Goal: Transaction & Acquisition: Download file/media

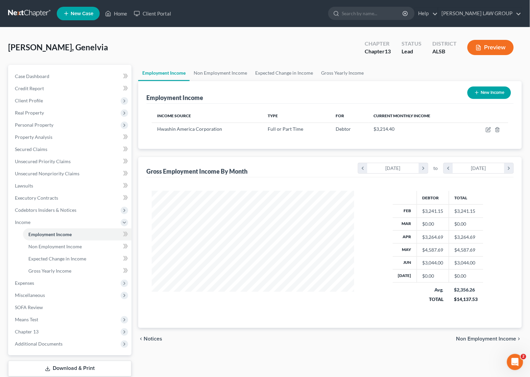
scroll to position [122, 216]
click at [117, 7] on link "Home" at bounding box center [116, 13] width 29 height 12
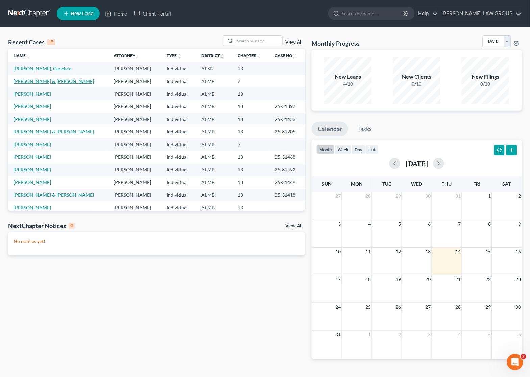
click at [33, 80] on link "[PERSON_NAME] & [PERSON_NAME]" at bounding box center [54, 81] width 80 height 6
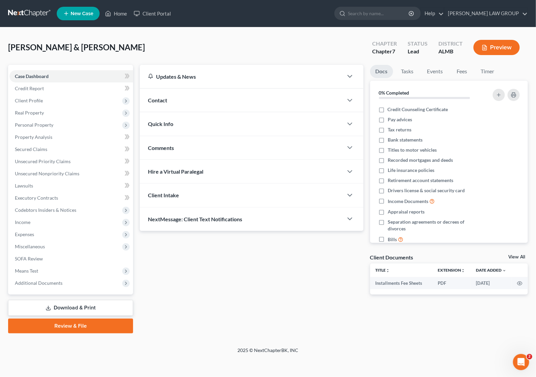
click at [71, 304] on link "Download & Print" at bounding box center [70, 308] width 125 height 16
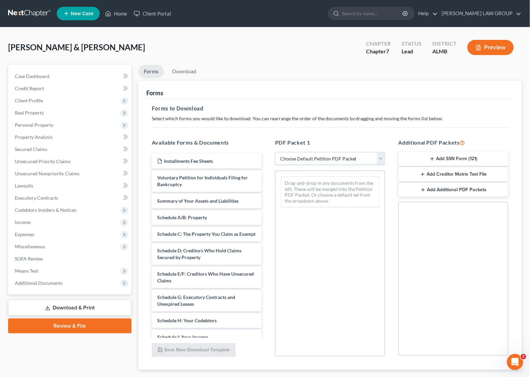
click at [310, 157] on select "Choose Default Petition PDF Packet Complete Bankruptcy Petition (all forms and …" at bounding box center [330, 159] width 110 height 14
select select "0"
click at [275, 152] on select "Choose Default Petition PDF Packet Complete Bankruptcy Petition (all forms and …" at bounding box center [330, 159] width 110 height 14
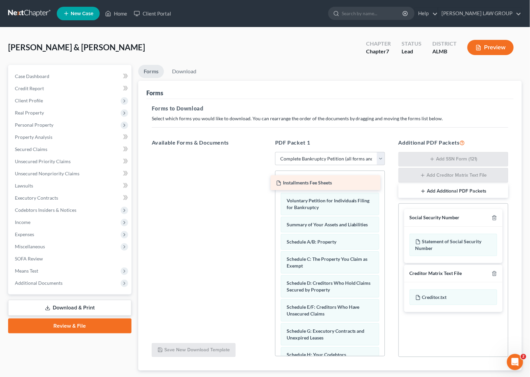
drag, startPoint x: 215, startPoint y: 160, endPoint x: 333, endPoint y: 182, distance: 120.9
click at [267, 152] on div "Installments Fee Sheets Installments Fee Sheets" at bounding box center [206, 152] width 121 height 0
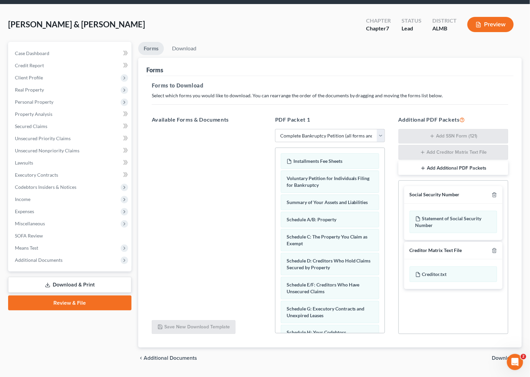
scroll to position [41, 0]
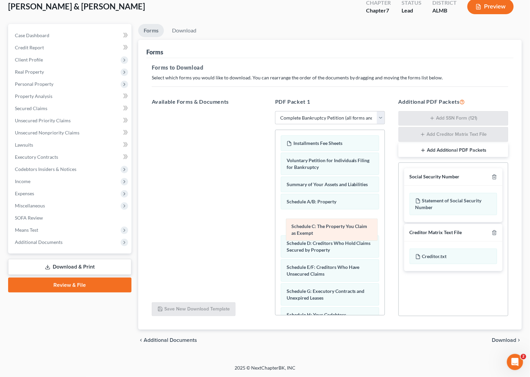
drag, startPoint x: 320, startPoint y: 227, endPoint x: 324, endPoint y: 227, distance: 4.7
click at [324, 227] on div "Schedule C: The Property You Claim as Exempt Installments Fee Sheets Voluntary …" at bounding box center [329, 352] width 109 height 444
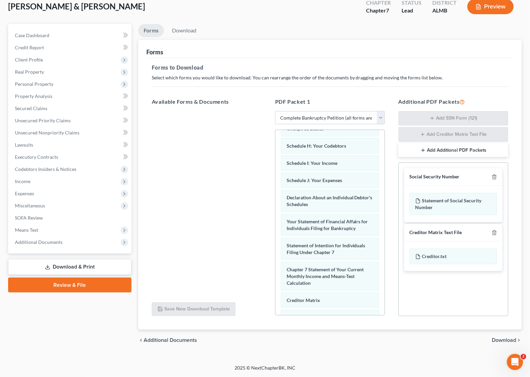
scroll to position [211, 0]
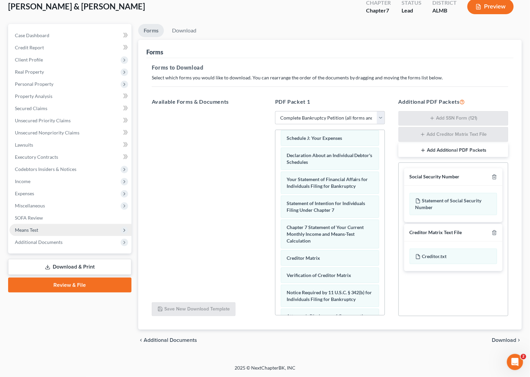
click at [36, 228] on span "Means Test" at bounding box center [26, 230] width 23 height 6
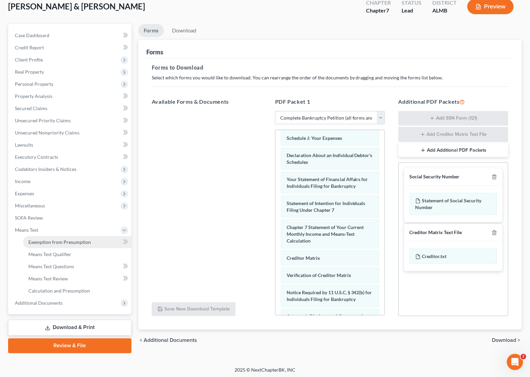
click at [48, 241] on span "Exemption from Presumption" at bounding box center [59, 242] width 63 height 6
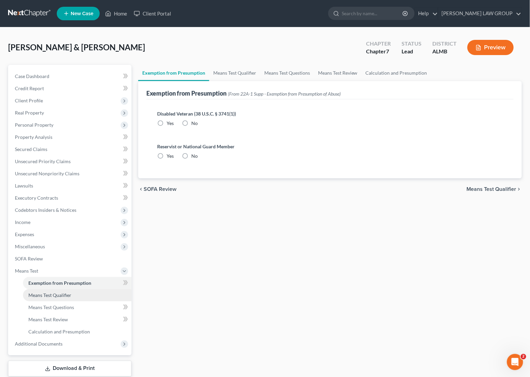
click at [51, 293] on span "Means Test Qualifier" at bounding box center [49, 295] width 43 height 6
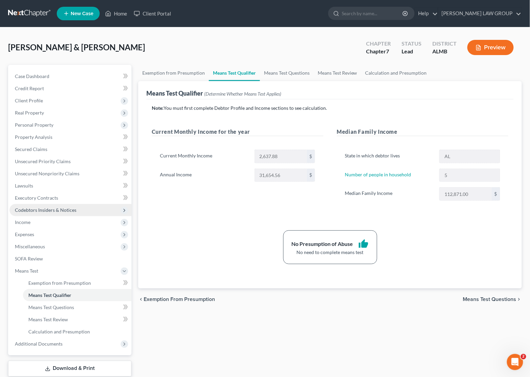
scroll to position [42, 0]
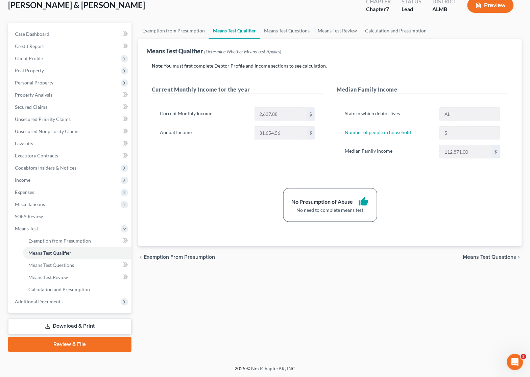
click at [75, 323] on link "Download & Print" at bounding box center [69, 327] width 123 height 16
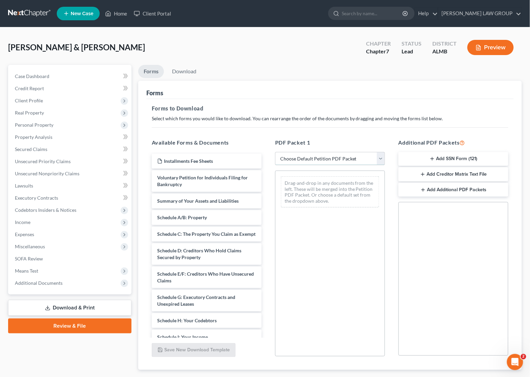
click at [314, 158] on select "Choose Default Petition PDF Packet Complete Bankruptcy Petition (all forms and …" at bounding box center [330, 159] width 110 height 14
select select "0"
click at [275, 152] on select "Choose Default Petition PDF Packet Complete Bankruptcy Petition (all forms and …" at bounding box center [330, 159] width 110 height 14
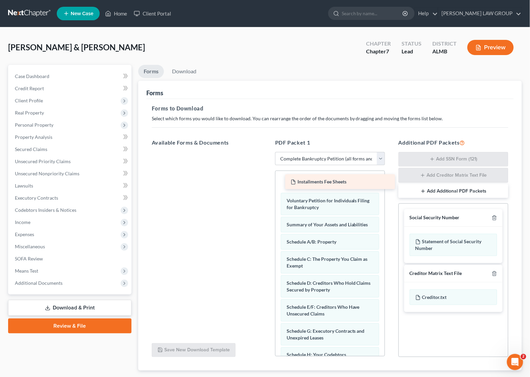
drag, startPoint x: 180, startPoint y: 154, endPoint x: 313, endPoint y: 175, distance: 134.8
click at [267, 152] on div "Installments Fee Sheets Installments Fee Sheets" at bounding box center [206, 152] width 121 height 0
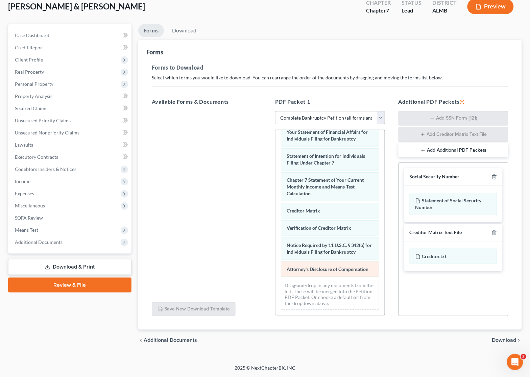
scroll to position [251, 0]
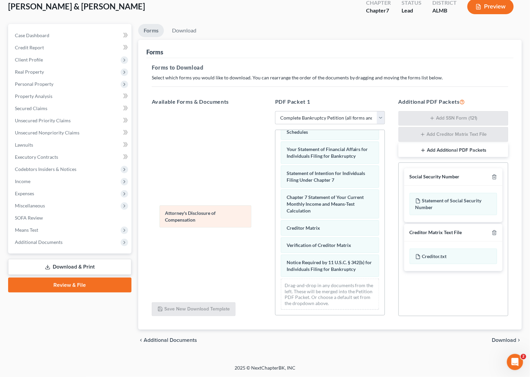
drag, startPoint x: 313, startPoint y: 269, endPoint x: 180, endPoint y: 202, distance: 149.1
click at [275, 208] on div "Attorney's Disclosure of Compensation Installments Fee Sheets Voluntary Petitio…" at bounding box center [329, 102] width 109 height 426
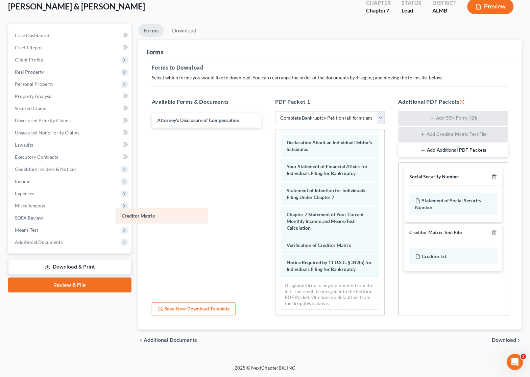
drag, startPoint x: 209, startPoint y: 223, endPoint x: 154, endPoint y: 208, distance: 57.1
click at [275, 206] on div "Creditor Matrix Installments Fee Sheets Voluntary Petition for Individuals Fili…" at bounding box center [329, 110] width 109 height 409
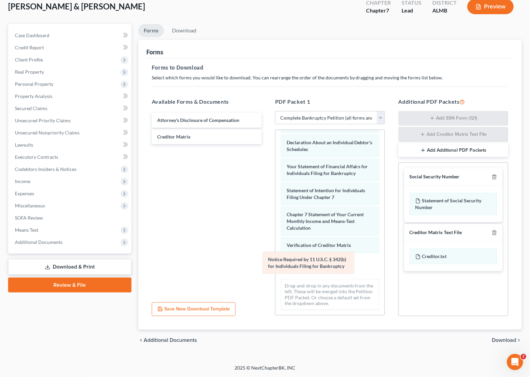
scroll to position [210, 0]
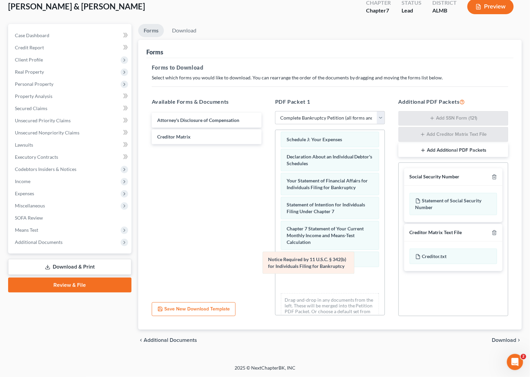
drag, startPoint x: 323, startPoint y: 269, endPoint x: 183, endPoint y: 206, distance: 153.2
click at [275, 210] on div "Notice Required by 11 U.S.C. § 342(b) for Individuals Filing for Bankruptcy Ins…" at bounding box center [329, 124] width 109 height 409
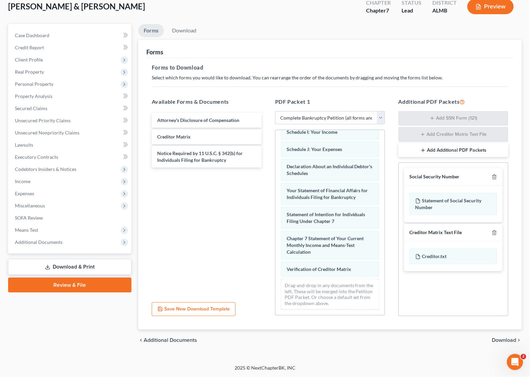
click at [497, 339] on span "Download" at bounding box center [504, 340] width 24 height 5
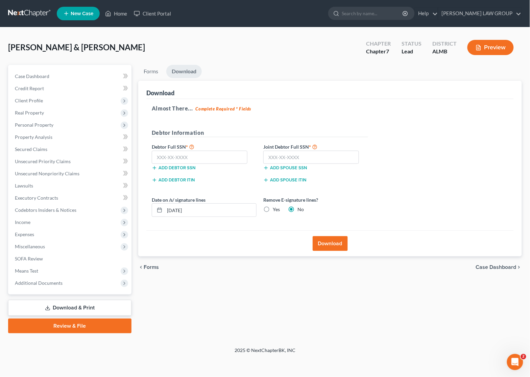
scroll to position [0, 0]
click at [195, 156] on input "text" at bounding box center [201, 158] width 96 height 14
type input "418-92-5951"
click at [294, 154] on input "text" at bounding box center [313, 158] width 96 height 14
type input "417-92-2671"
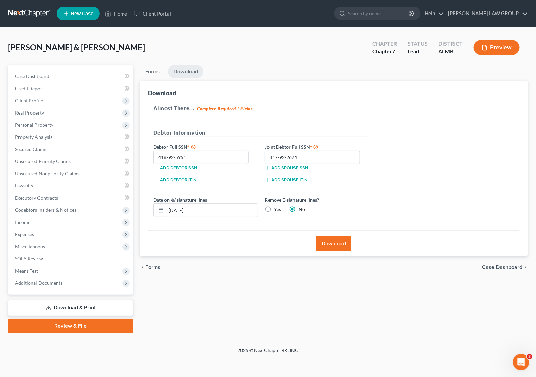
click at [338, 243] on button "Download" at bounding box center [333, 243] width 35 height 15
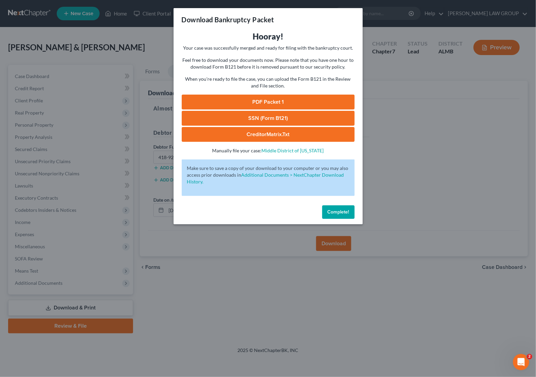
click at [274, 116] on link "SSN (Form B121)" at bounding box center [268, 118] width 173 height 15
click at [287, 98] on link "PDF Packet 1" at bounding box center [268, 102] width 173 height 15
click at [387, 159] on div "Download Bankruptcy Packet Hooray! Your case was successfully merged and ready …" at bounding box center [268, 188] width 536 height 377
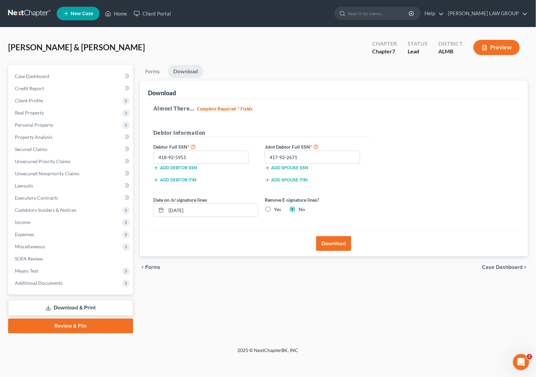
click at [313, 62] on div "[PERSON_NAME] & [PERSON_NAME] Upgraded Chapter Chapter 7 Status Lead District A…" at bounding box center [268, 49] width 520 height 29
click at [28, 222] on span "Income" at bounding box center [23, 222] width 16 height 6
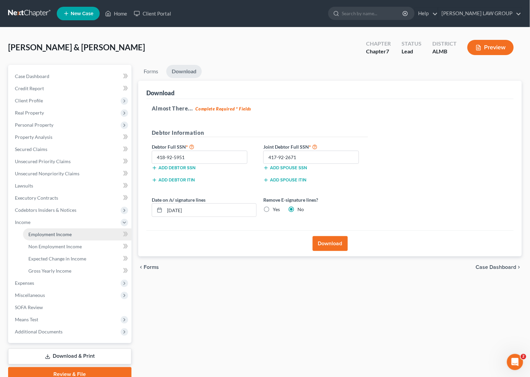
click at [46, 232] on span "Employment Income" at bounding box center [49, 234] width 43 height 6
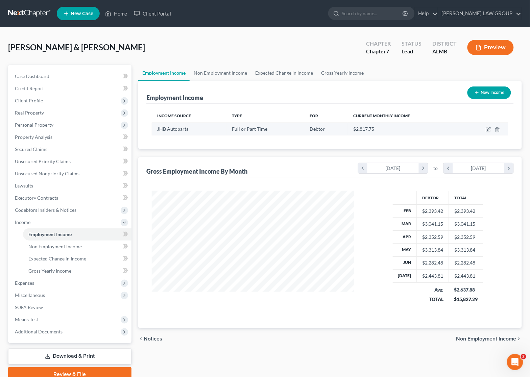
scroll to position [122, 216]
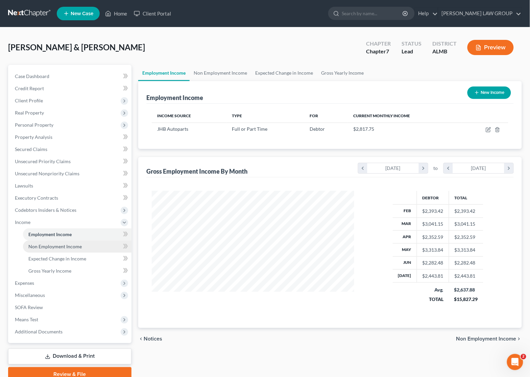
click at [61, 244] on span "Non Employment Income" at bounding box center [54, 247] width 53 height 6
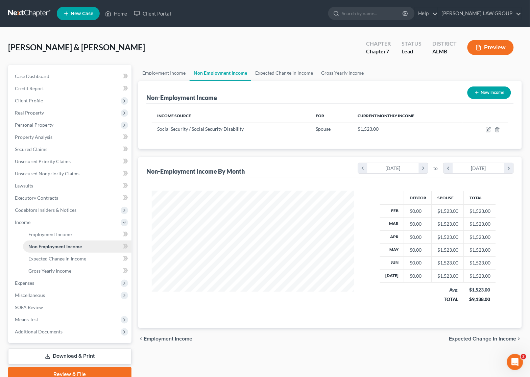
scroll to position [122, 216]
click at [50, 235] on span "Employment Income" at bounding box center [49, 234] width 43 height 6
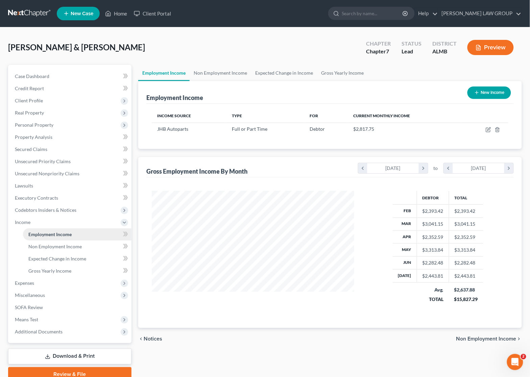
scroll to position [122, 216]
click at [37, 283] on span "Expenses" at bounding box center [70, 283] width 122 height 12
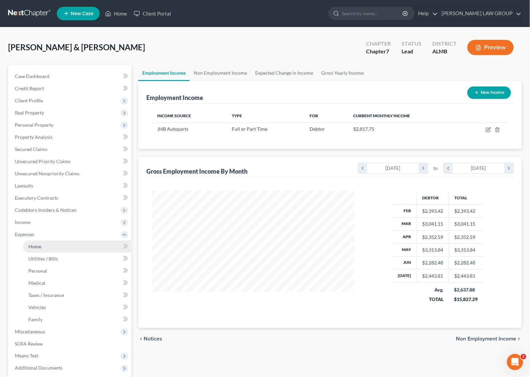
click at [43, 249] on link "Home" at bounding box center [77, 247] width 108 height 12
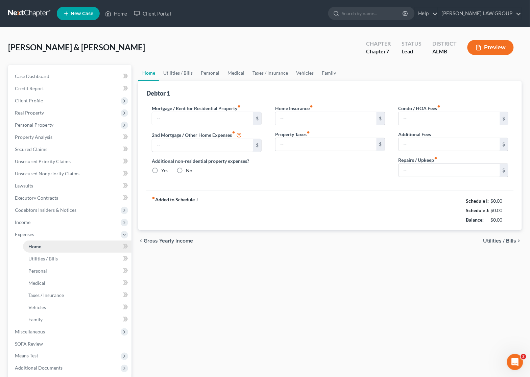
type input "0.00"
radio input "true"
type input "0.00"
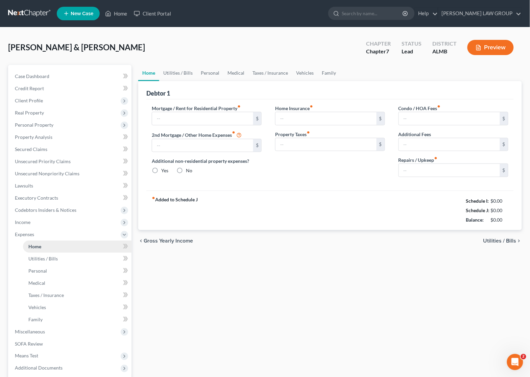
type input "0.00"
